Goal: Transaction & Acquisition: Purchase product/service

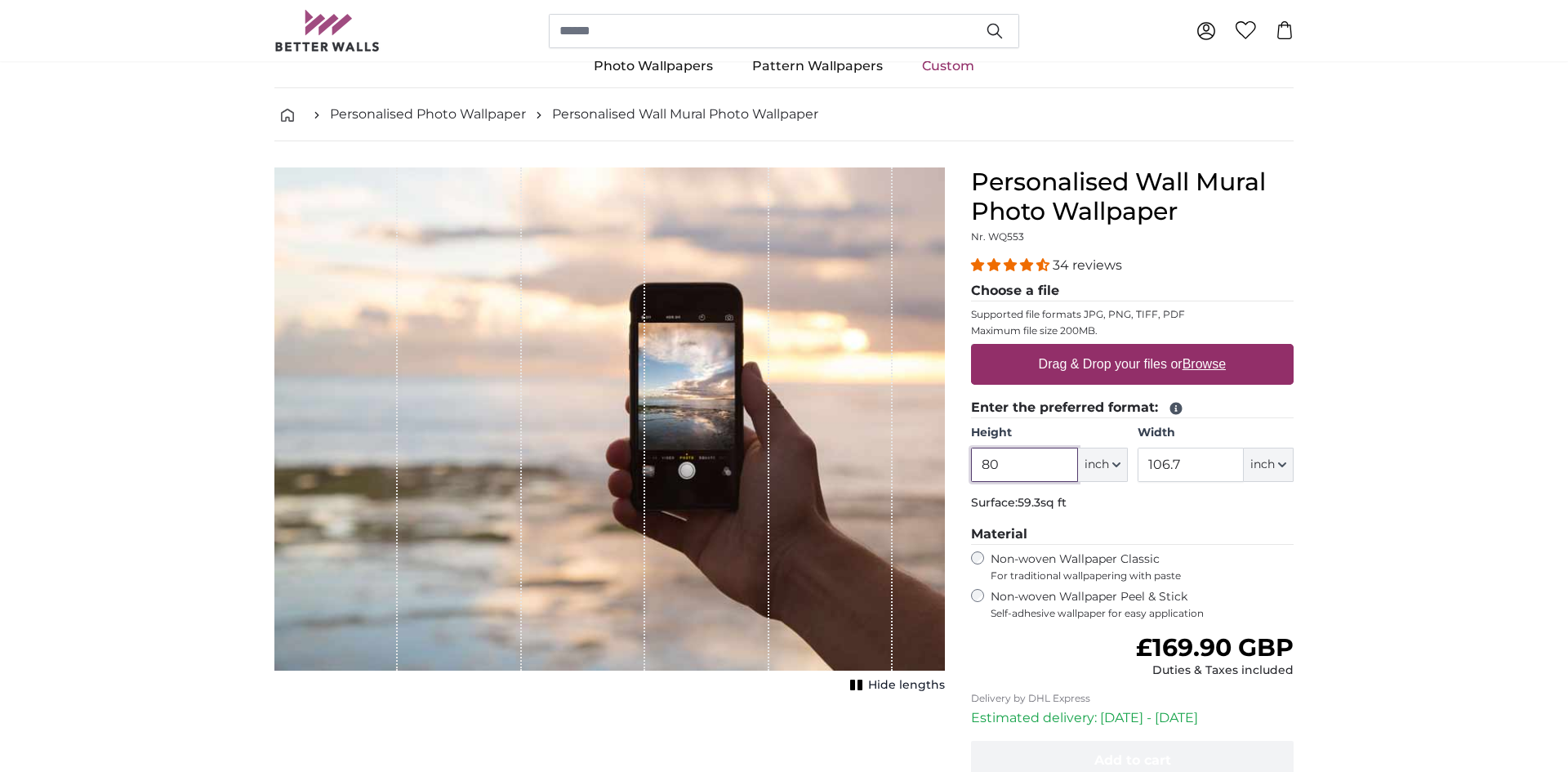
scroll to position [30, 0]
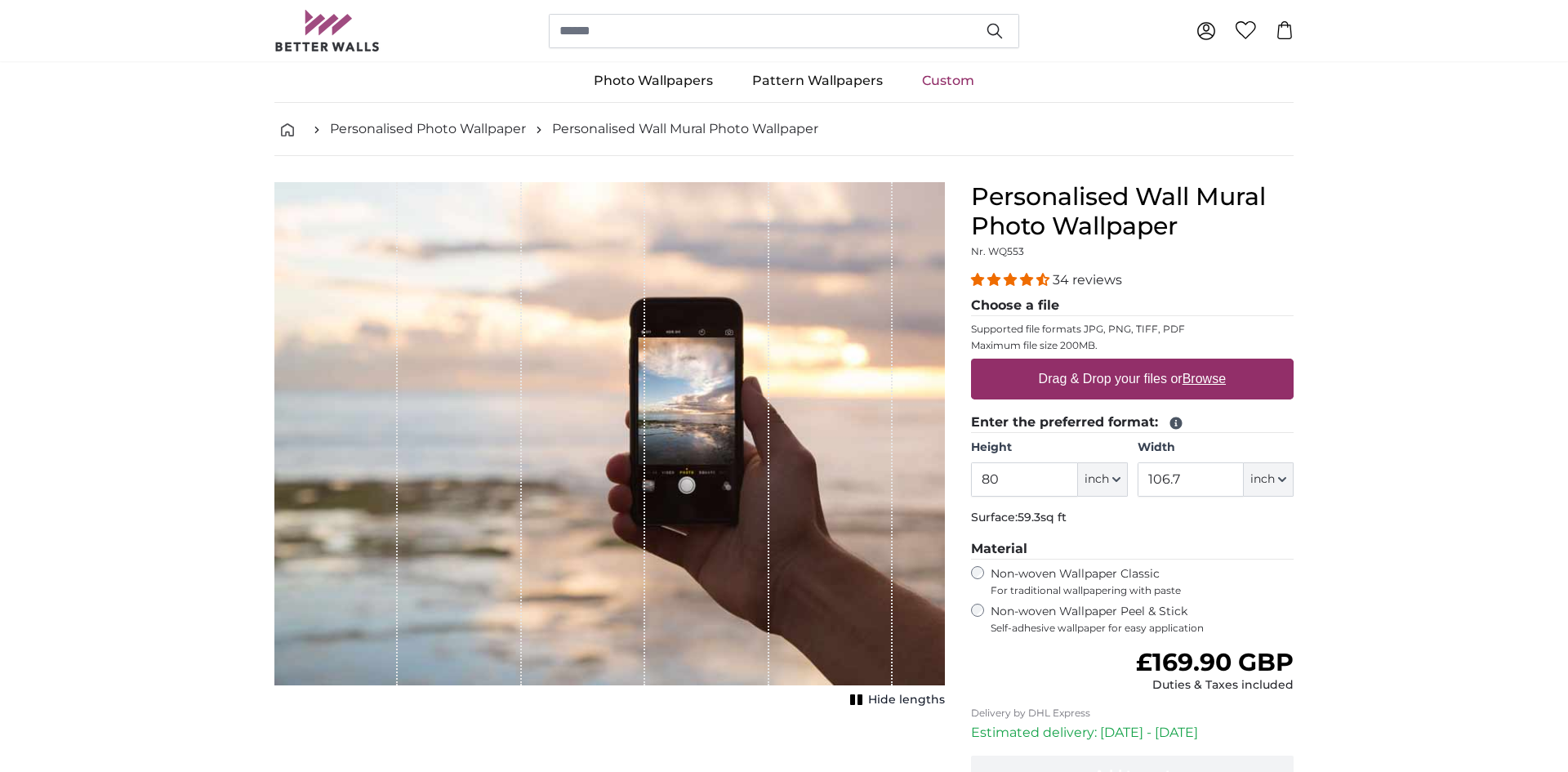
click at [1211, 383] on u "Browse" at bounding box center [1204, 379] width 44 height 14
click at [1211, 363] on input "Drag & Drop your files or Browse" at bounding box center [1132, 362] width 322 height 5
type input "**********"
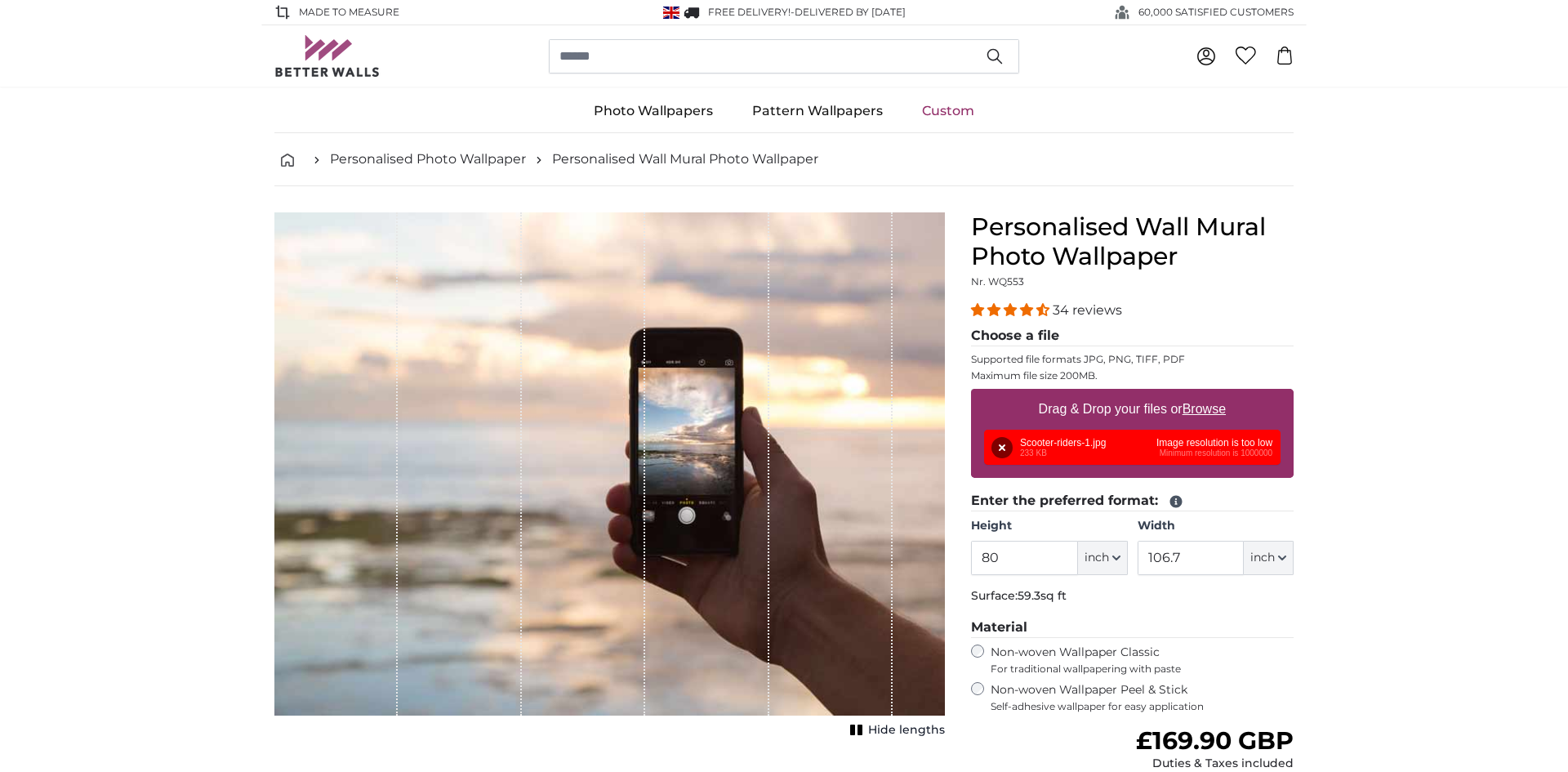
click at [1219, 413] on u "Browse" at bounding box center [1204, 410] width 44 height 14
click at [1219, 394] on input "Drag & Drop your files or Browse" at bounding box center [1132, 392] width 322 height 5
type input "**********"
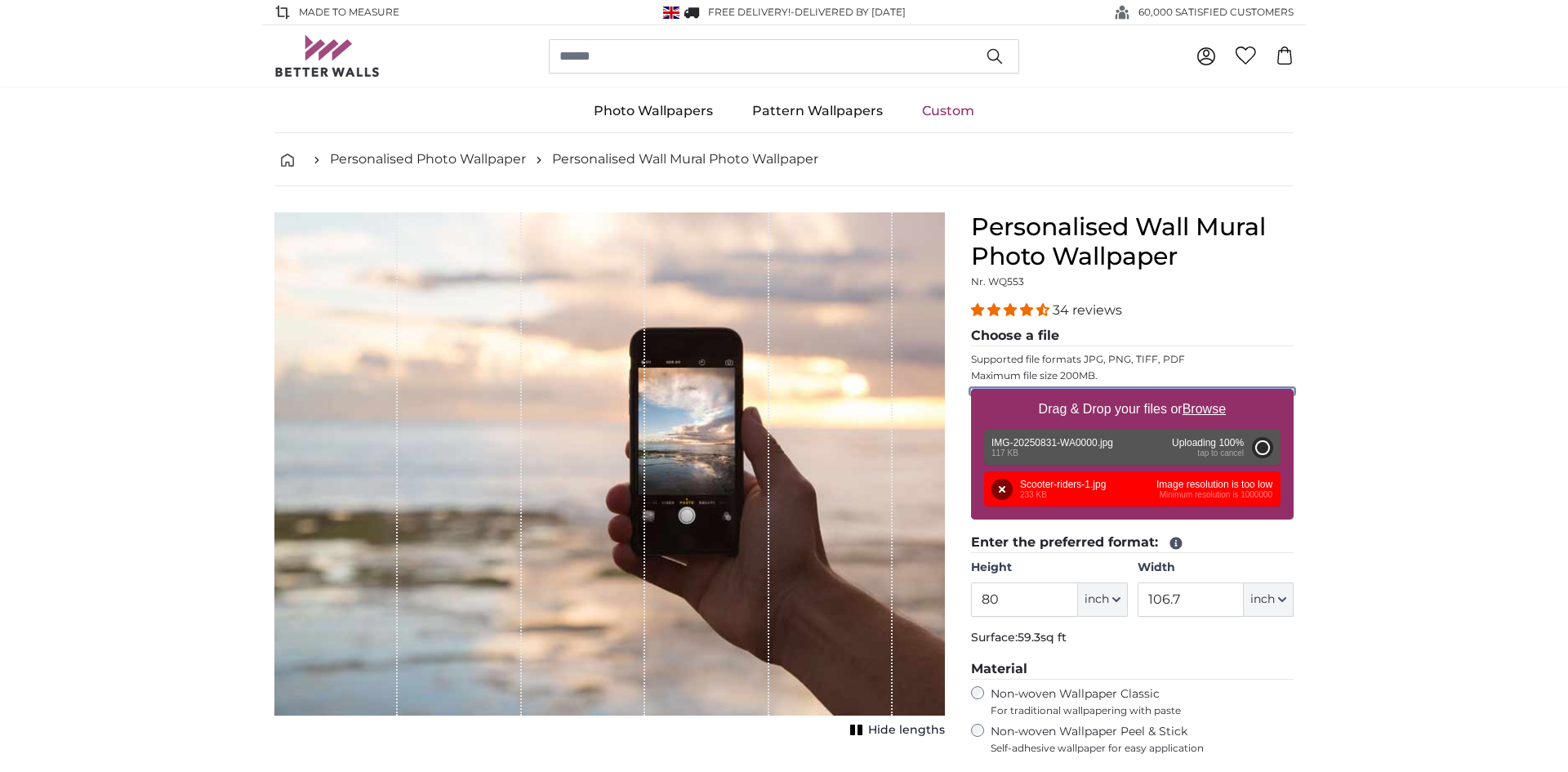
type input "42.5"
type input "31.9"
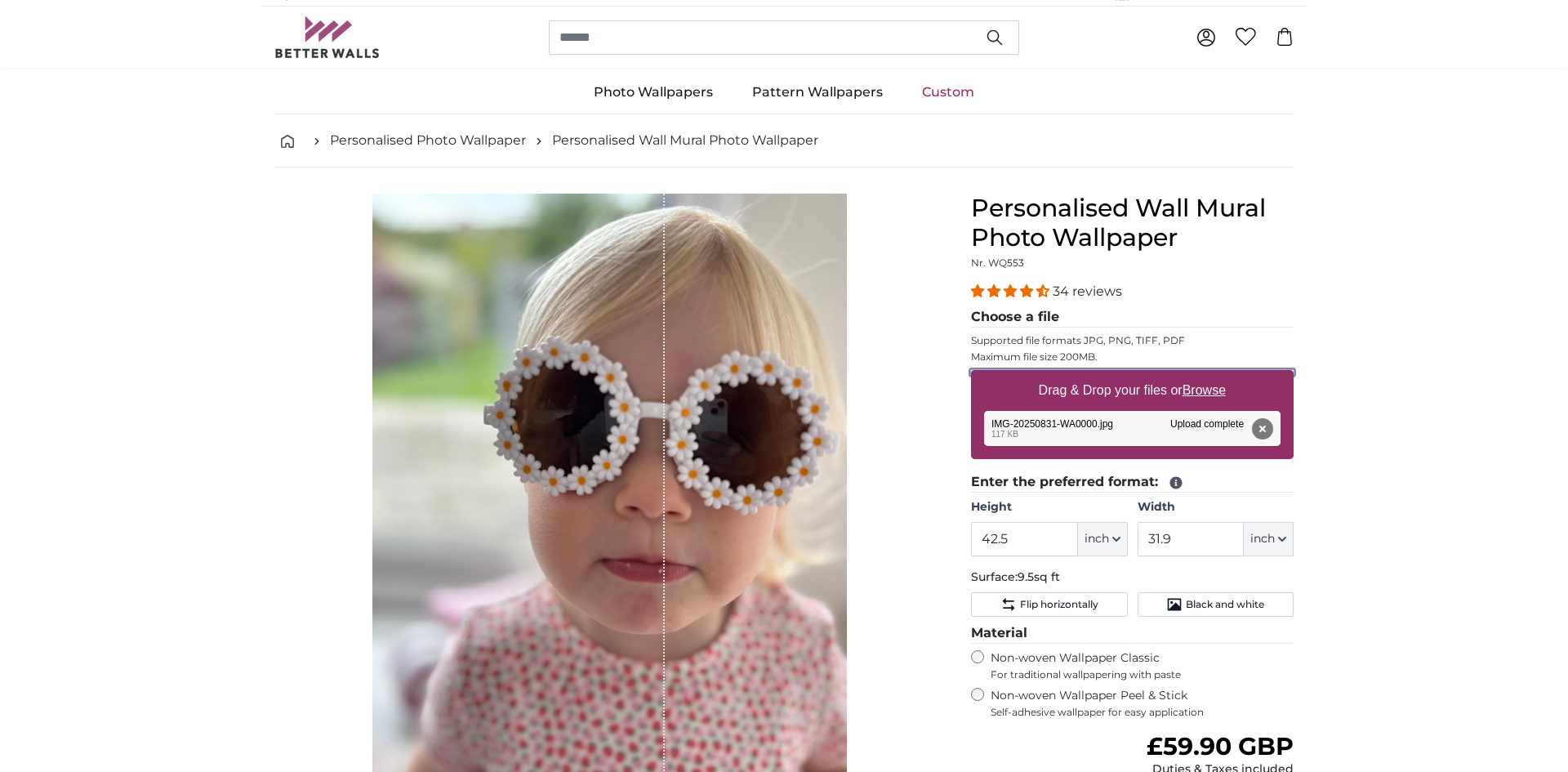
scroll to position [26, 0]
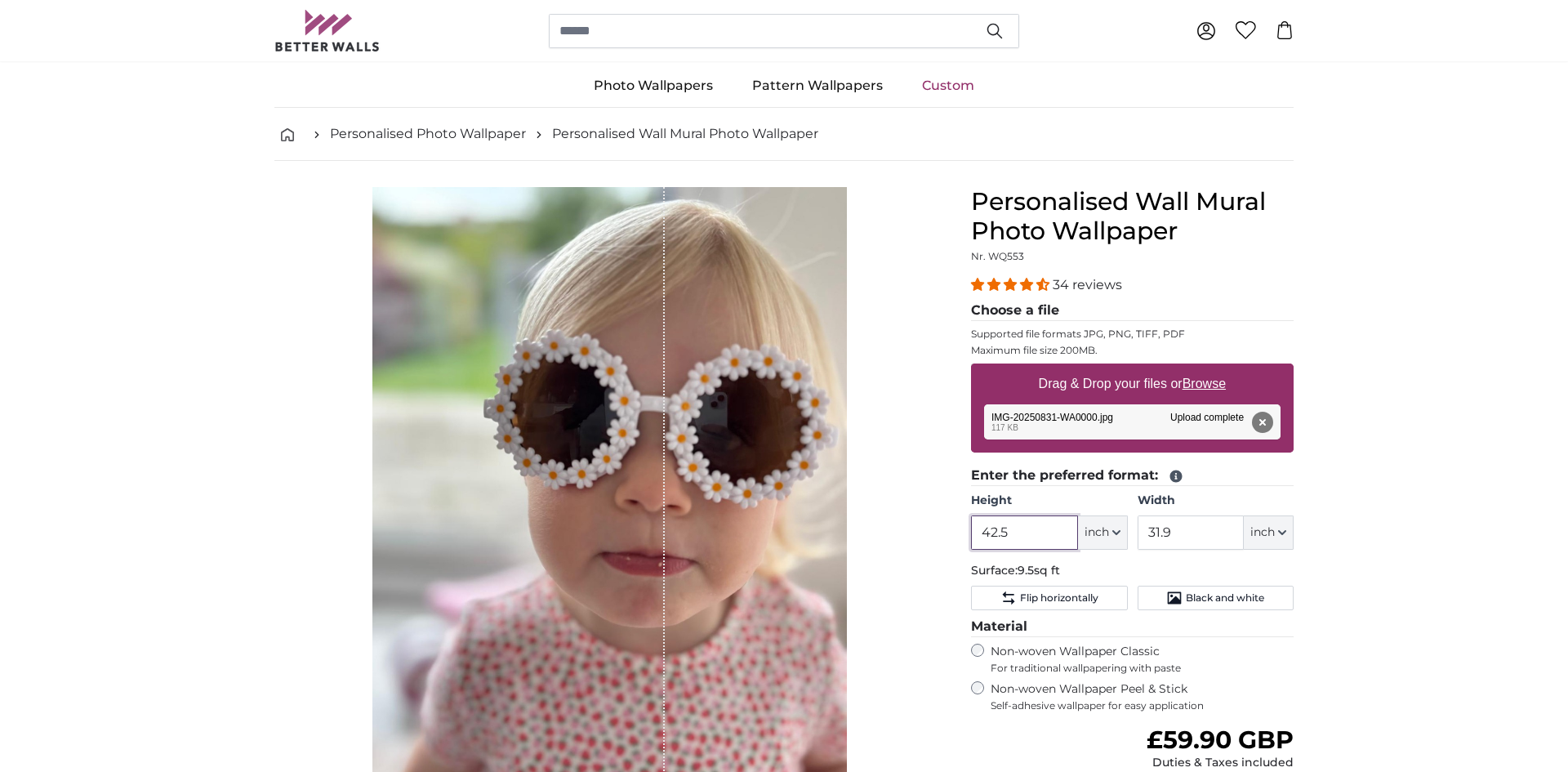
drag, startPoint x: 1041, startPoint y: 536, endPoint x: 923, endPoint y: 521, distance: 118.9
click at [923, 521] on product-detail "Cancel Crop image Hide lengths Personalised Wall Mural Photo Wallpaper Nr. WQ55…" at bounding box center [784, 577] width 1046 height 832
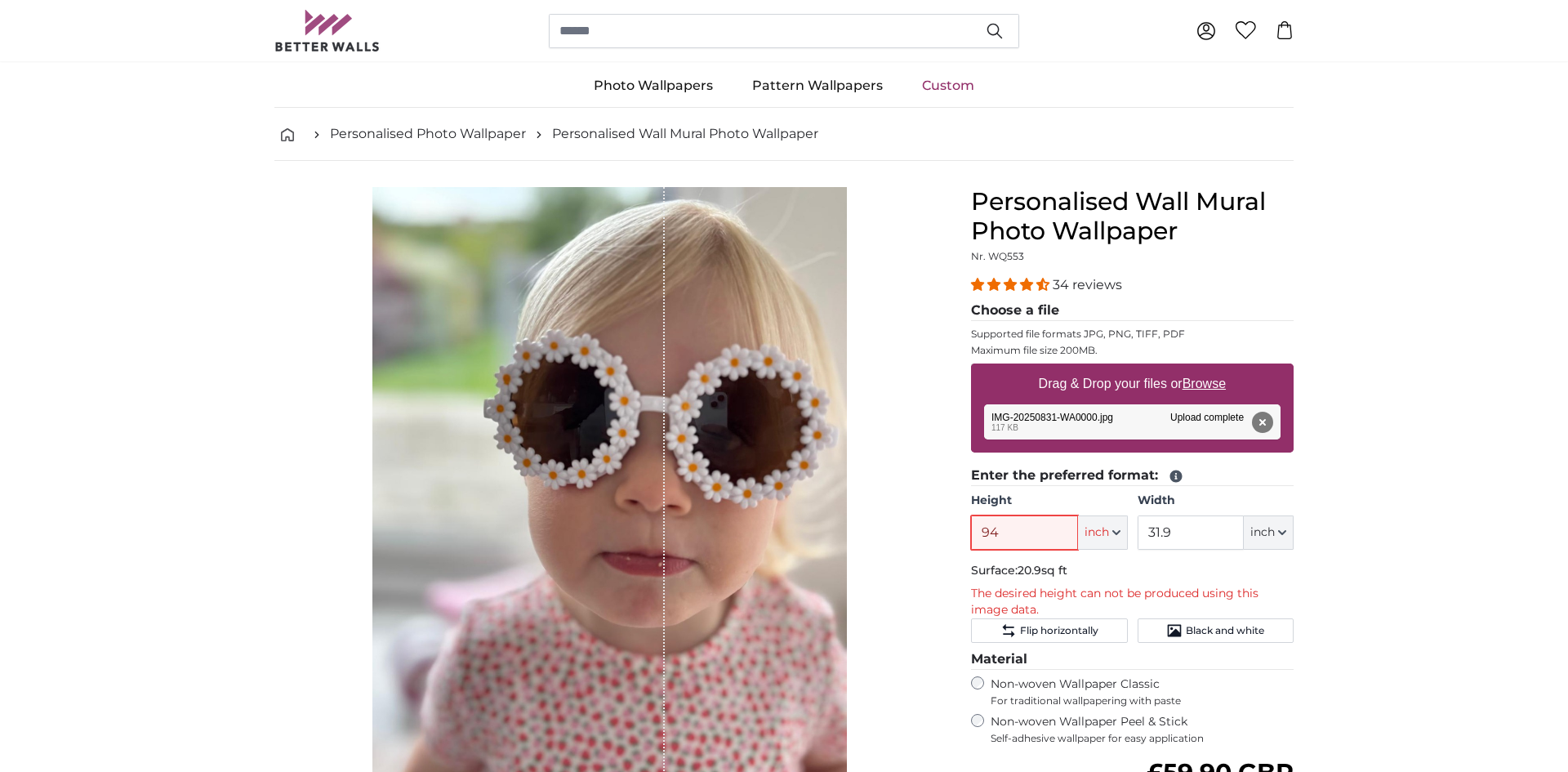
type input "94"
drag, startPoint x: 1189, startPoint y: 546, endPoint x: 1112, endPoint y: 538, distance: 77.4
click at [1112, 538] on div "Height 94 ft inch Centimeter (cm) Inches (inch) Feet (ft. in.) Width 31.9 ft in…" at bounding box center [1132, 521] width 322 height 57
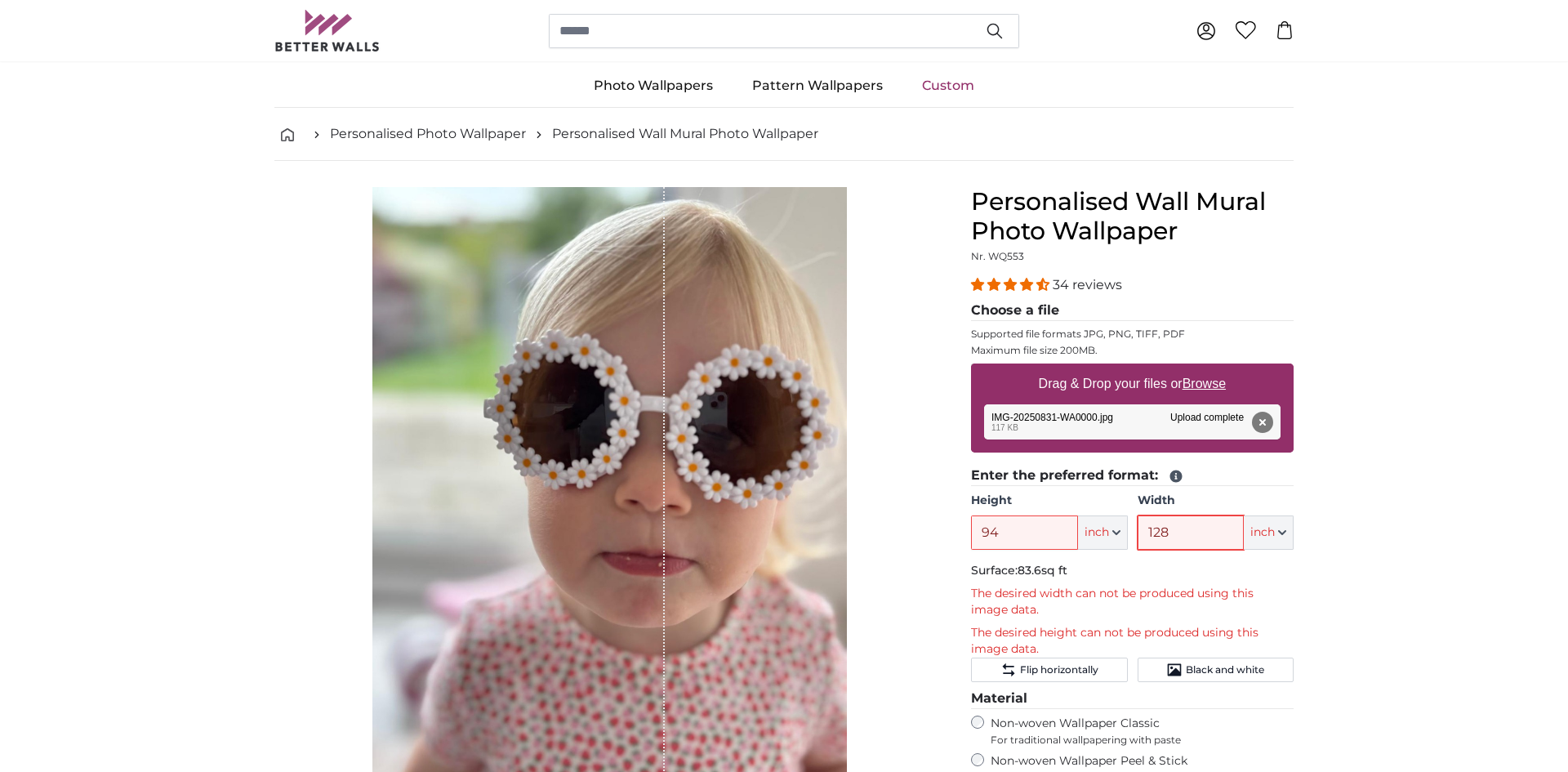
type input "128"
click at [1026, 612] on p "The desired width can not be produced using this image data." at bounding box center [1132, 602] width 322 height 33
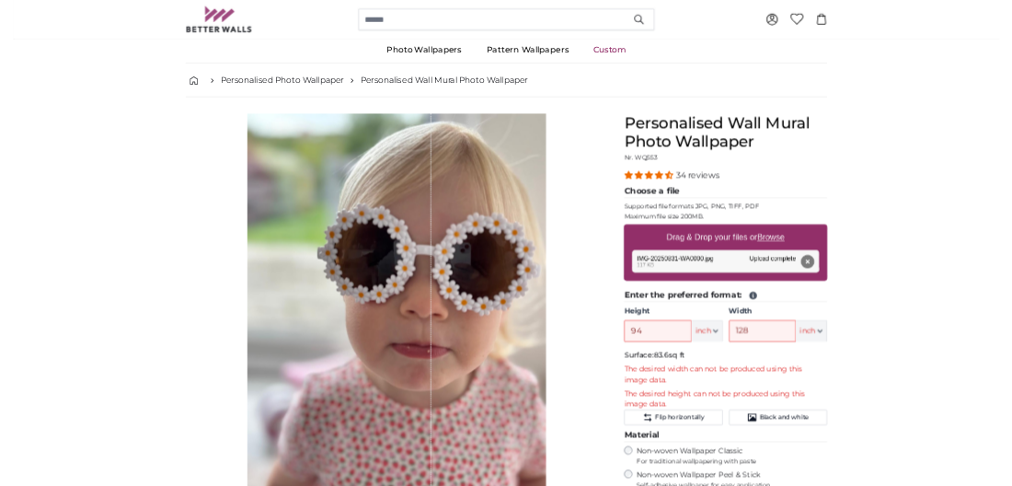
scroll to position [38, 0]
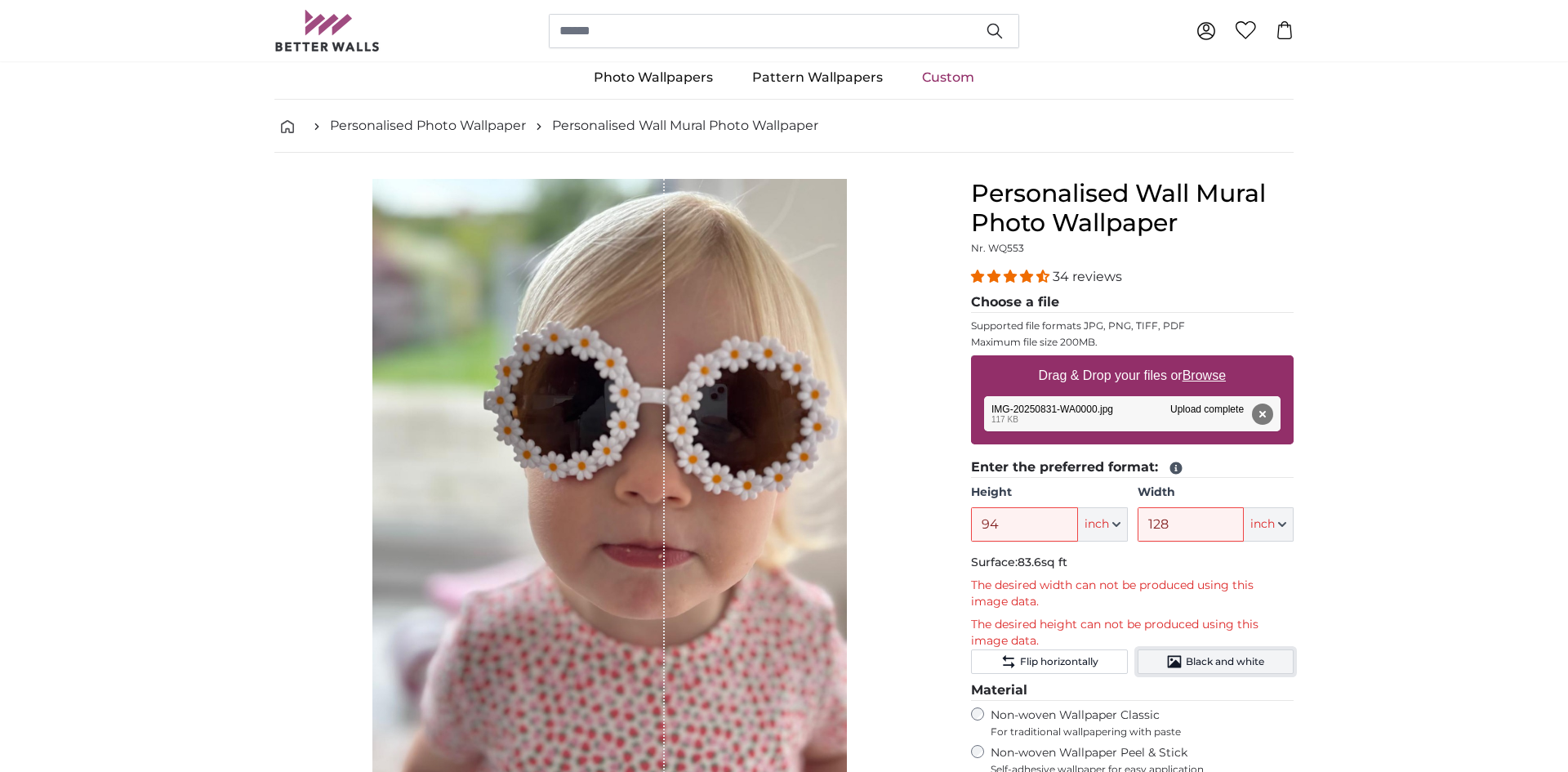
click at [1231, 665] on span "Black and white" at bounding box center [1225, 662] width 78 height 13
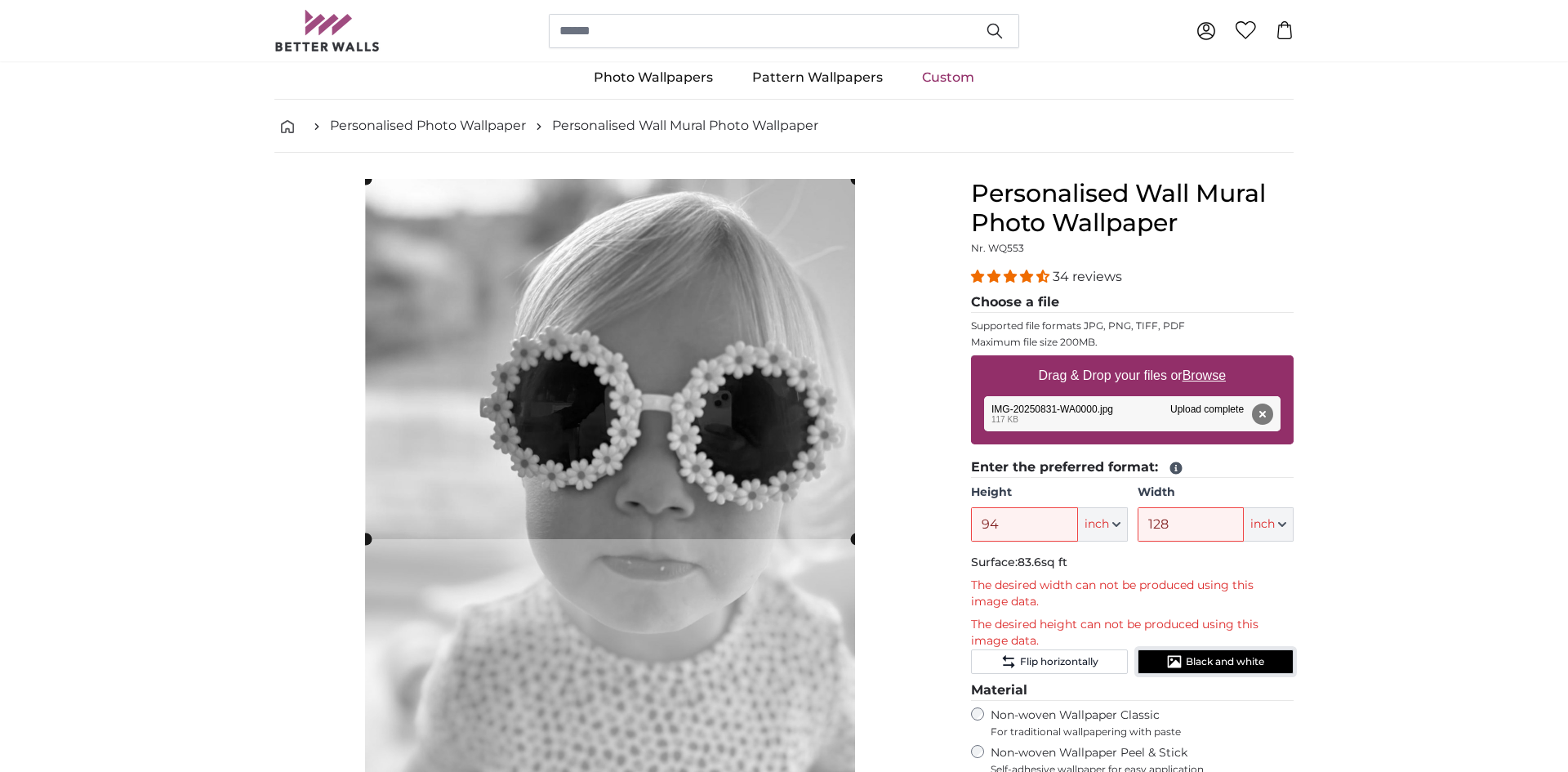
click at [680, 153] on product-detail "Cancel Crop image Hide lengths Personalised Wall Mural Photo Wallpaper Nr. WQ55…" at bounding box center [784, 605] width 1046 height 904
click at [1200, 378] on u "Browse" at bounding box center [1204, 376] width 44 height 14
click at [1200, 361] on input "Drag & Drop your files or Browse" at bounding box center [1132, 358] width 322 height 5
type input "**********"
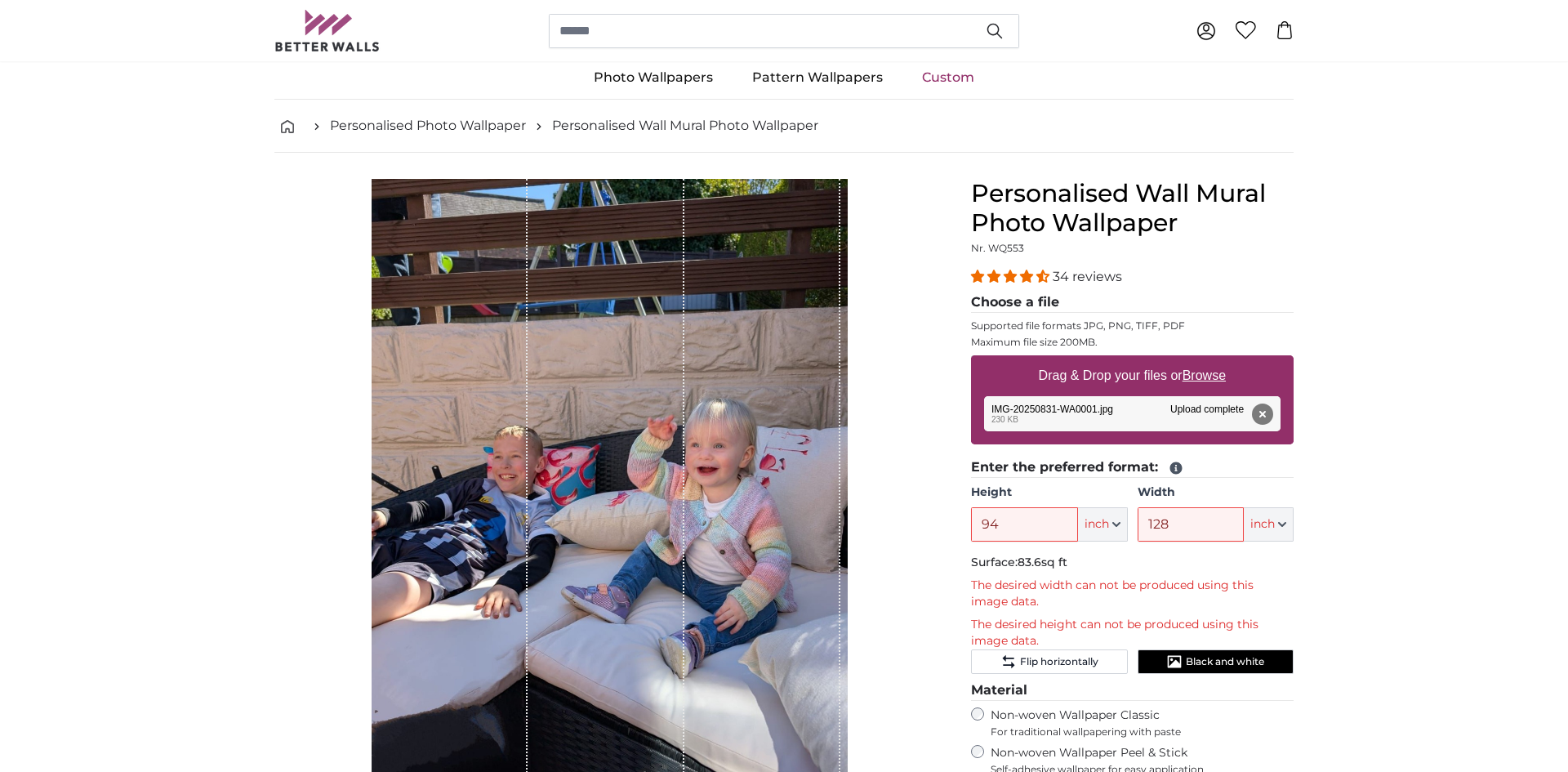
click at [1200, 376] on u "Browse" at bounding box center [1204, 376] width 44 height 14
click at [1200, 361] on input "Drag & Drop your files or Browse" at bounding box center [1132, 358] width 322 height 5
type input "**********"
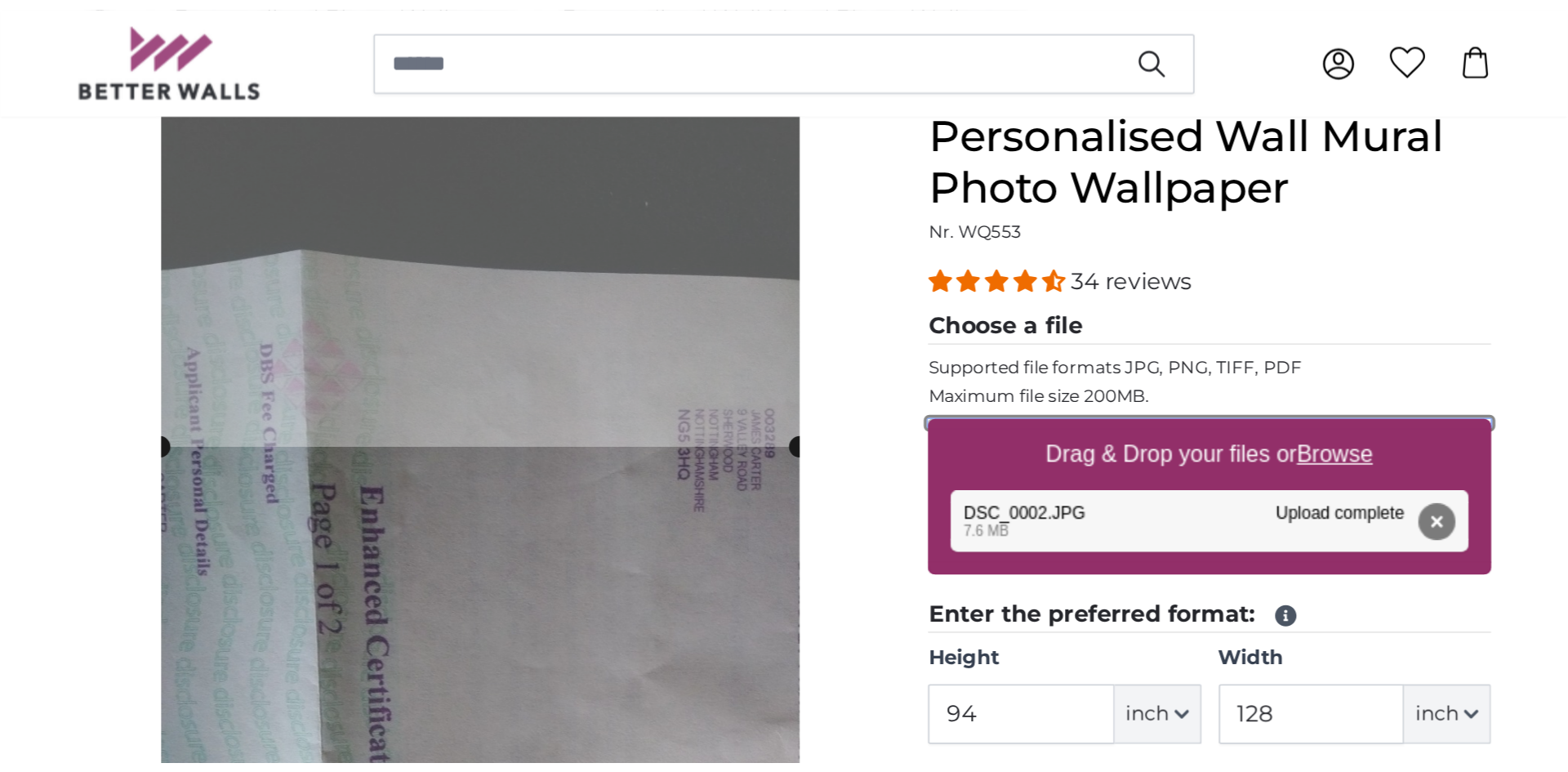
scroll to position [157, 0]
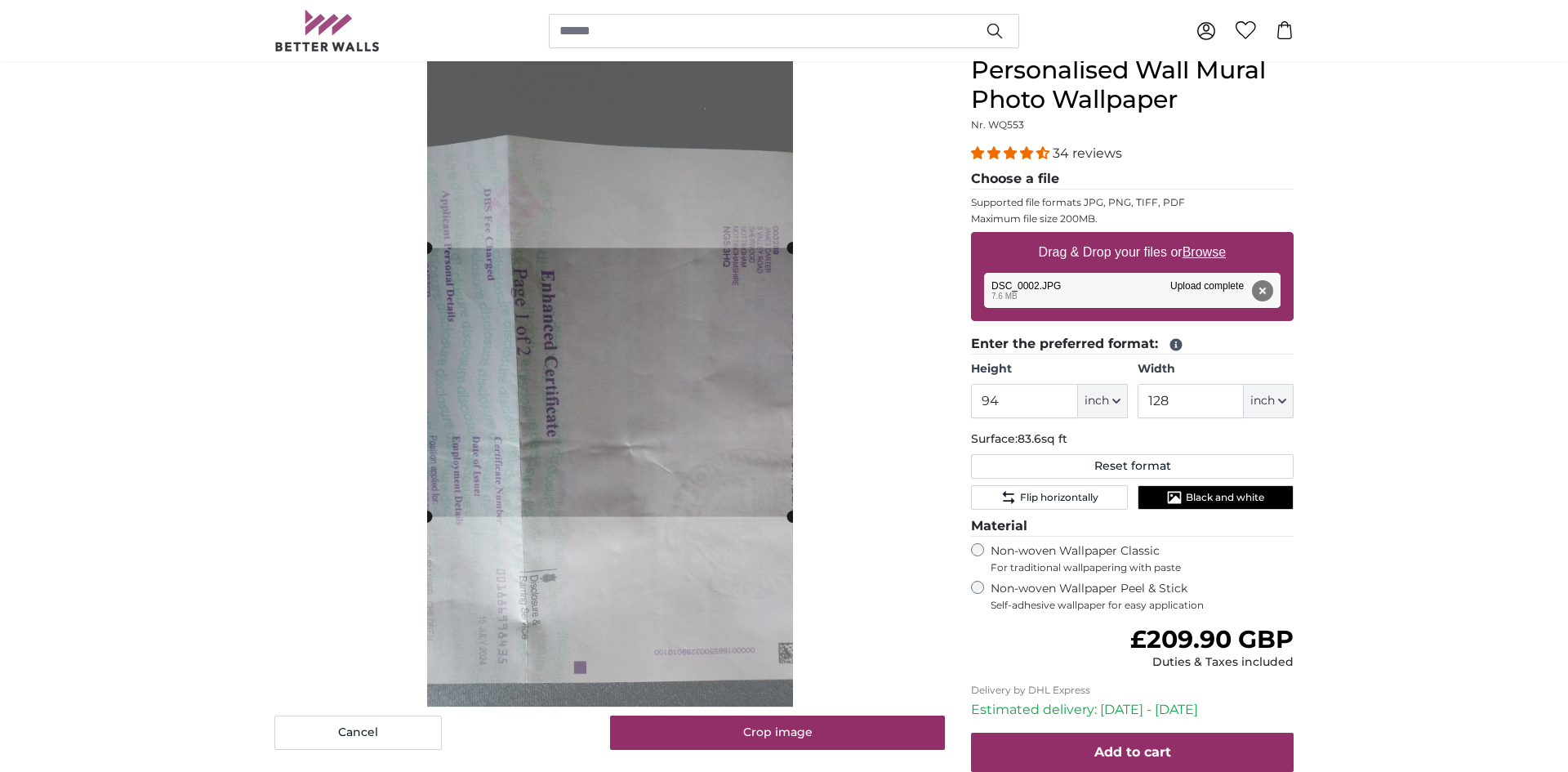
click at [1200, 247] on u "Browse" at bounding box center [1204, 252] width 44 height 14
click at [1200, 237] on input "Drag & Drop your files or Browse" at bounding box center [1132, 235] width 322 height 5
type input "**********"
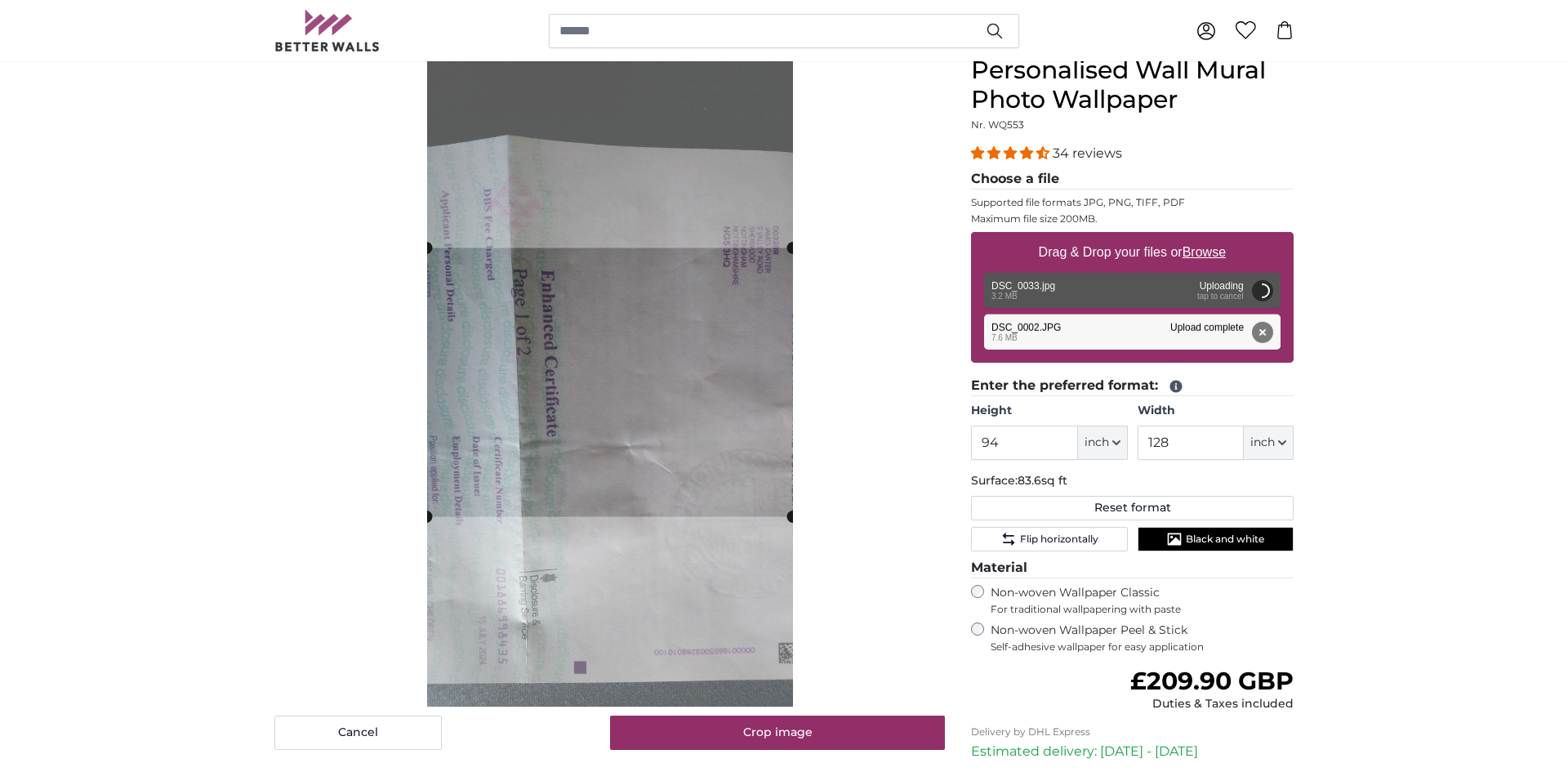
click at [1140, 594] on label "Non-woven Wallpaper Classic For traditional wallpapering with paste" at bounding box center [1142, 601] width 303 height 31
type input "80"
type input "141.6"
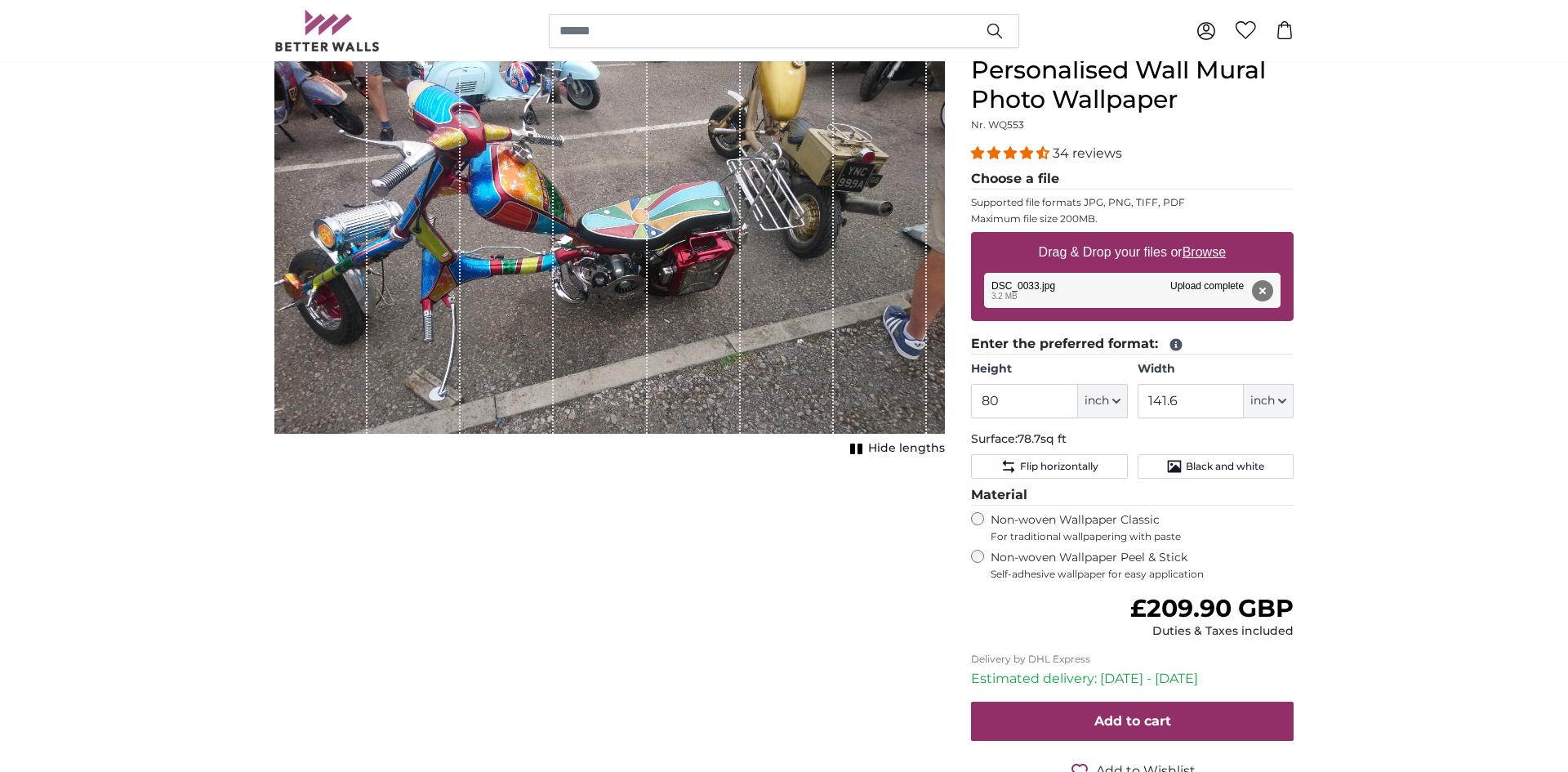
drag, startPoint x: 807, startPoint y: 158, endPoint x: 812, endPoint y: 235, distance: 77.2
click at [812, 235] on div "1 of 1" at bounding box center [787, 245] width 93 height 378
click at [792, 196] on div "1 of 1" at bounding box center [787, 245] width 93 height 378
click at [309, 38] on img at bounding box center [328, 30] width 107 height 42
